Goal: Task Accomplishment & Management: Complete application form

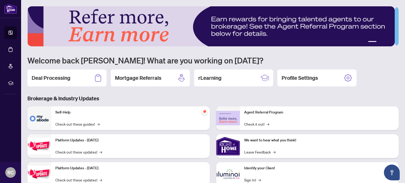
click at [250, 58] on h1 "Welcome back [PERSON_NAME]! What are you working on [DATE]?" at bounding box center [212, 60] width 371 height 10
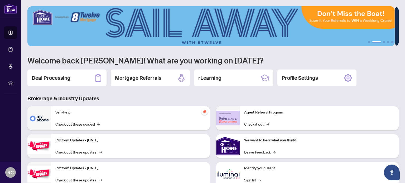
click at [285, 53] on div "1 2 3 4 5 Welcome back [PERSON_NAME]! What are you working on [DATE]? Deal Proc…" at bounding box center [212, 114] width 371 height 216
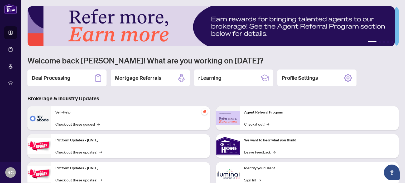
click at [392, 72] on div "Deal Processing Mortgage Referrals rLearning Profile Settings" at bounding box center [212, 78] width 371 height 17
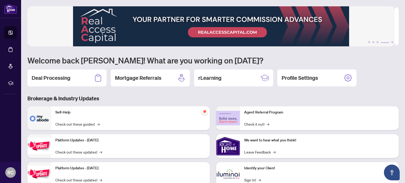
click at [330, 55] on h1 "Welcome back [PERSON_NAME]! What are you working on [DATE]?" at bounding box center [212, 60] width 371 height 10
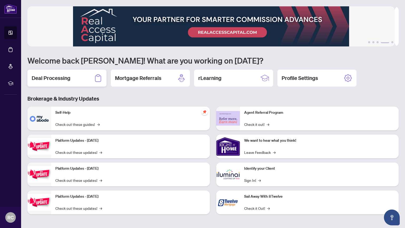
click at [62, 76] on h2 "Deal Processing" at bounding box center [51, 77] width 39 height 7
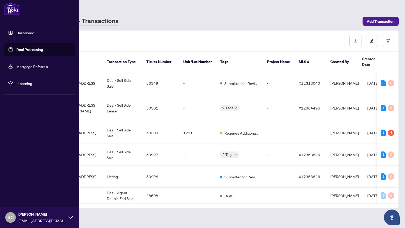
click at [16, 32] on link "Dashboard" at bounding box center [25, 32] width 18 height 5
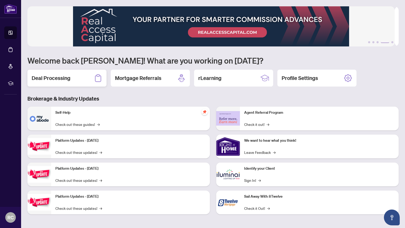
click at [61, 78] on h2 "Deal Processing" at bounding box center [51, 77] width 39 height 7
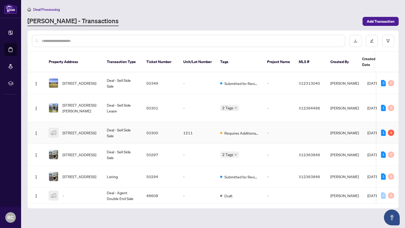
click at [128, 123] on td "Deal - Sell Side Sale" at bounding box center [123, 133] width 40 height 22
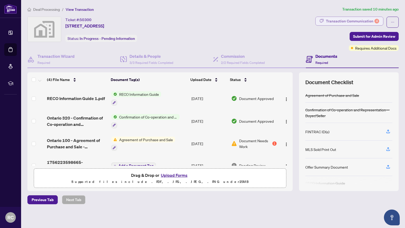
click at [347, 20] on div "Transaction Communication 4" at bounding box center [352, 21] width 53 height 8
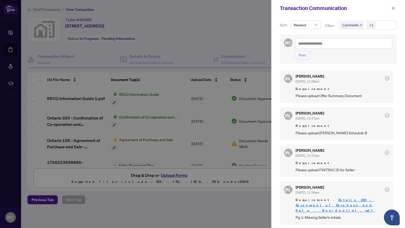
scroll to position [1, 0]
click at [395, 9] on icon "close" at bounding box center [393, 8] width 4 height 4
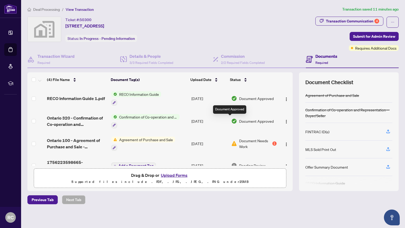
scroll to position [11, 0]
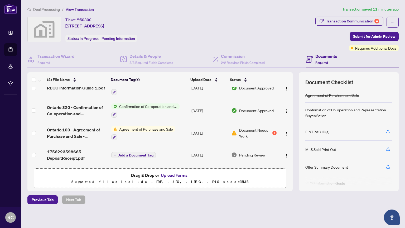
click at [180, 131] on td "Agreement of Purchase and Sale" at bounding box center [149, 133] width 80 height 23
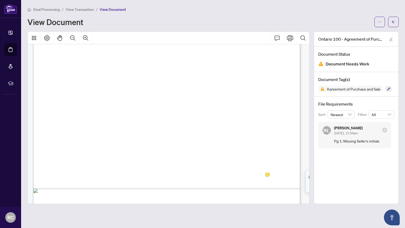
scroll to position [211, 0]
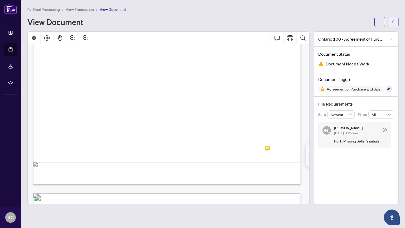
click at [393, 21] on icon "arrow-left" at bounding box center [394, 22] width 4 height 4
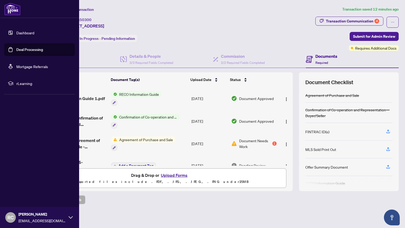
click at [16, 33] on link "Dashboard" at bounding box center [25, 32] width 18 height 5
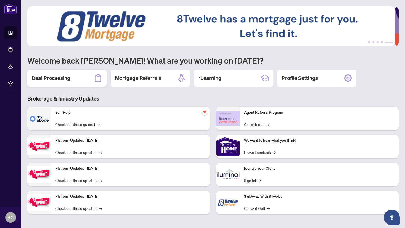
click at [60, 78] on h2 "Deal Processing" at bounding box center [51, 77] width 39 height 7
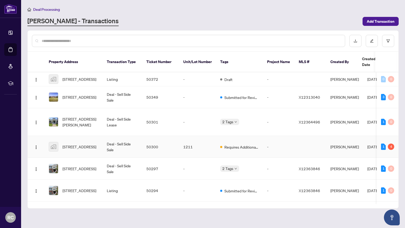
click at [133, 141] on td "Deal - Sell Side Sale" at bounding box center [123, 147] width 40 height 22
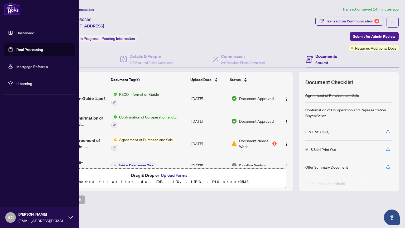
click at [16, 32] on link "Dashboard" at bounding box center [25, 32] width 18 height 5
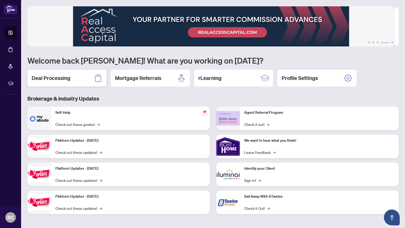
click at [60, 77] on h2 "Deal Processing" at bounding box center [51, 77] width 39 height 7
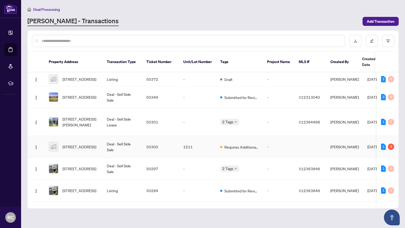
click at [175, 142] on td "50300" at bounding box center [160, 147] width 37 height 22
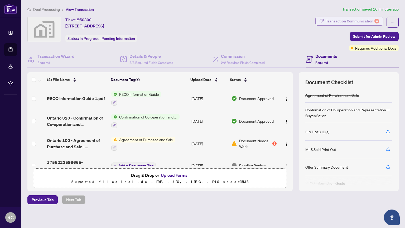
click at [345, 20] on div "Transaction Communication 4" at bounding box center [352, 21] width 53 height 8
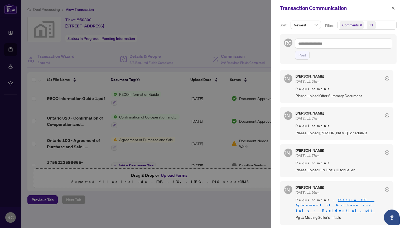
scroll to position [1, 0]
click at [393, 7] on icon "close" at bounding box center [393, 8] width 4 height 4
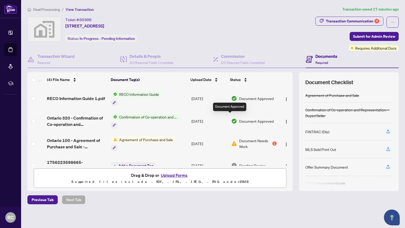
scroll to position [11, 0]
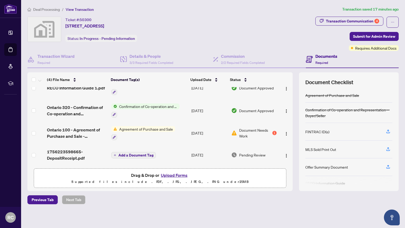
click at [178, 130] on td "Agreement of Purchase and Sale" at bounding box center [149, 133] width 80 height 23
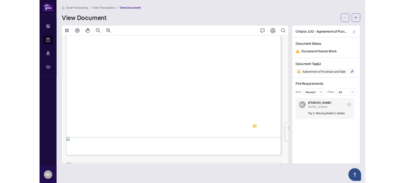
scroll to position [211, 0]
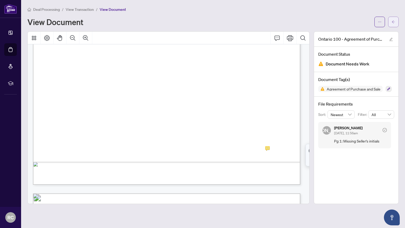
click at [393, 23] on icon "arrow-left" at bounding box center [394, 22] width 4 height 4
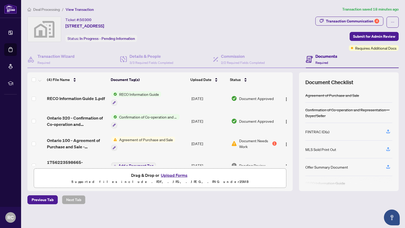
click at [174, 173] on button "Upload Forms" at bounding box center [174, 175] width 30 height 7
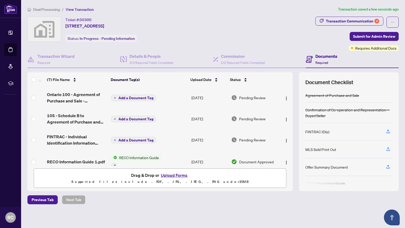
click at [137, 96] on span "Add a Document Tag" at bounding box center [135, 98] width 35 height 4
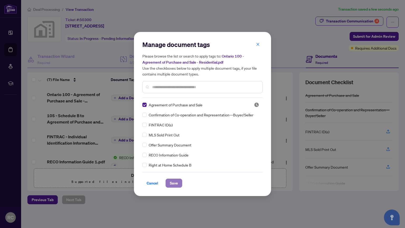
click at [175, 183] on span "Save" at bounding box center [174, 183] width 8 height 8
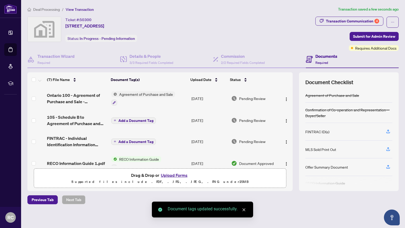
click at [135, 119] on span "Add a Document Tag" at bounding box center [135, 121] width 35 height 4
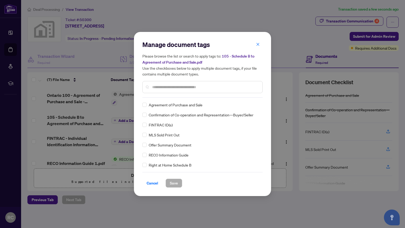
click at [185, 87] on input "text" at bounding box center [205, 87] width 106 height 6
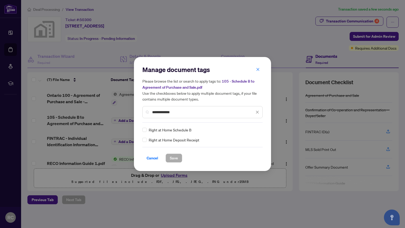
type input "**********"
click at [174, 159] on span "Save" at bounding box center [174, 158] width 8 height 8
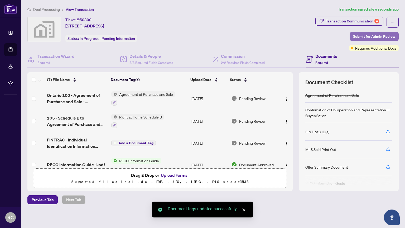
click at [379, 36] on span "Submit for Admin Review" at bounding box center [374, 36] width 42 height 8
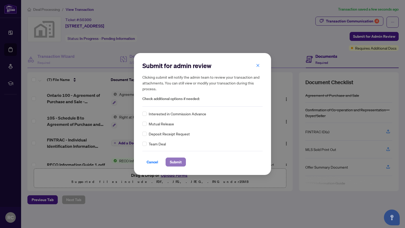
click at [176, 162] on span "Submit" at bounding box center [176, 162] width 12 height 8
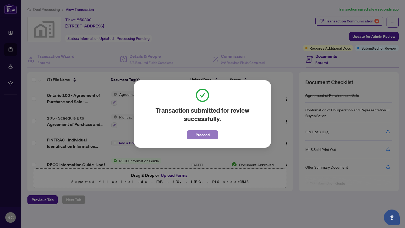
click at [203, 135] on span "Proceed" at bounding box center [203, 135] width 14 height 8
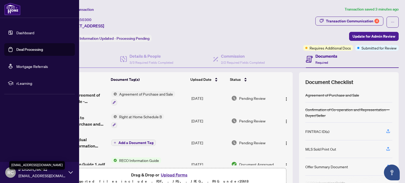
click at [38, 175] on span "[EMAIL_ADDRESS][DOMAIN_NAME]" at bounding box center [41, 176] width 47 height 6
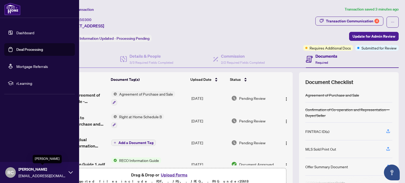
click at [49, 171] on span "[PERSON_NAME]" at bounding box center [41, 170] width 47 height 6
click at [28, 140] on button "Logout" at bounding box center [39, 141] width 71 height 9
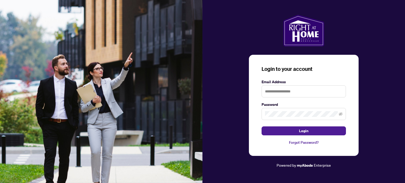
click at [46, 79] on img at bounding box center [101, 91] width 203 height 183
